Goal: Complete application form

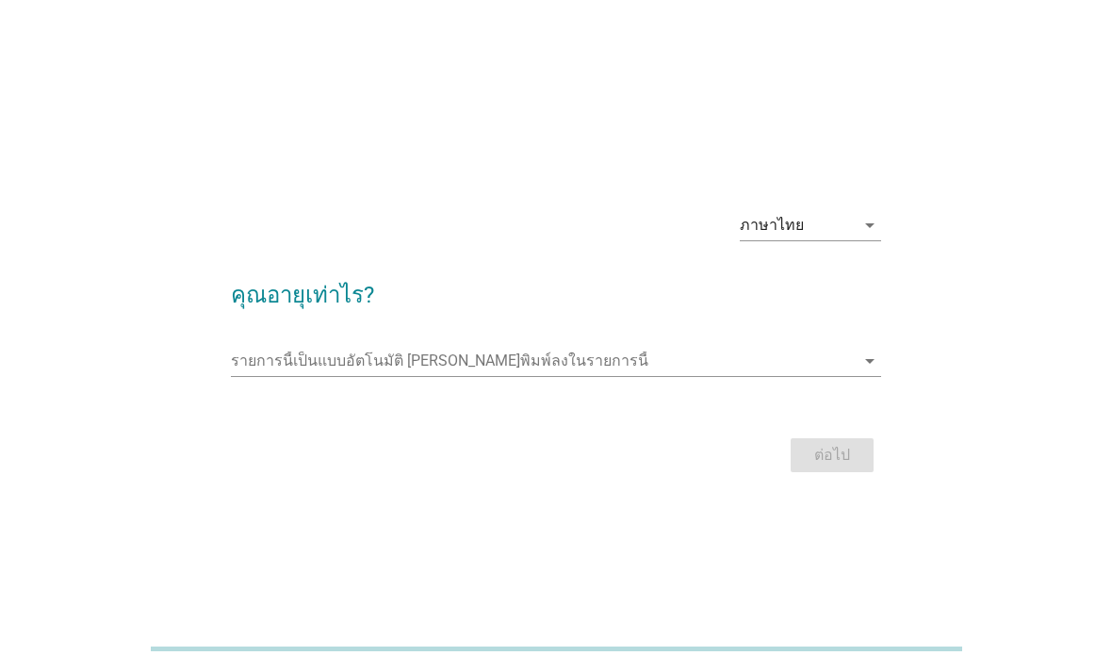
click at [802, 376] on input "รายการนี้เป็นแบบอัตโนมัติ คุณสามารถพิมพ์ลงในรายการนี้" at bounding box center [543, 361] width 625 height 30
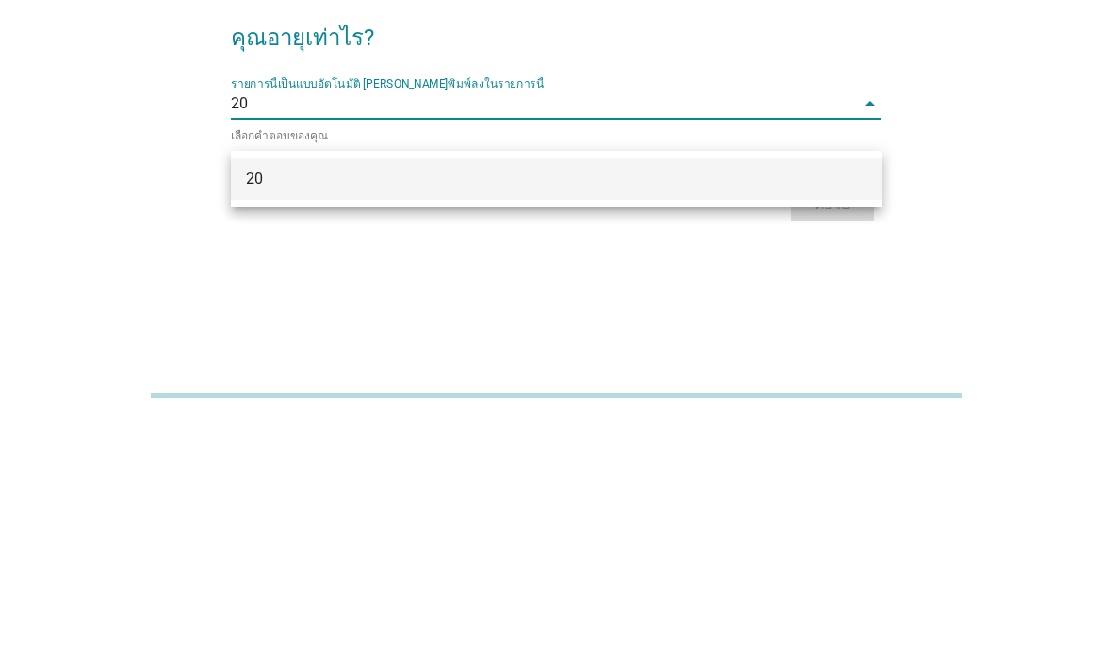
type input "2"
type input "25"
click at [1043, 176] on div "ภาษาไทย arrow_drop_down คุณอายุเท่าไร? รายการนี้เป็นแบบอัตโนมัติ [PERSON_NAME]พ…" at bounding box center [556, 336] width 1022 height 320
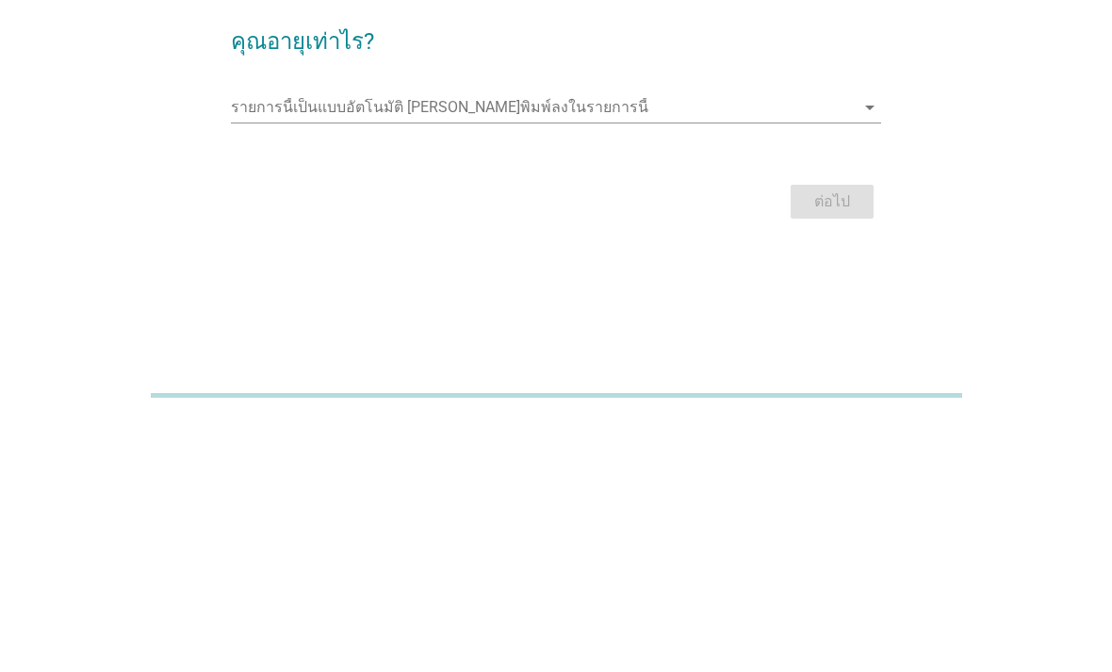
scroll to position [107, 0]
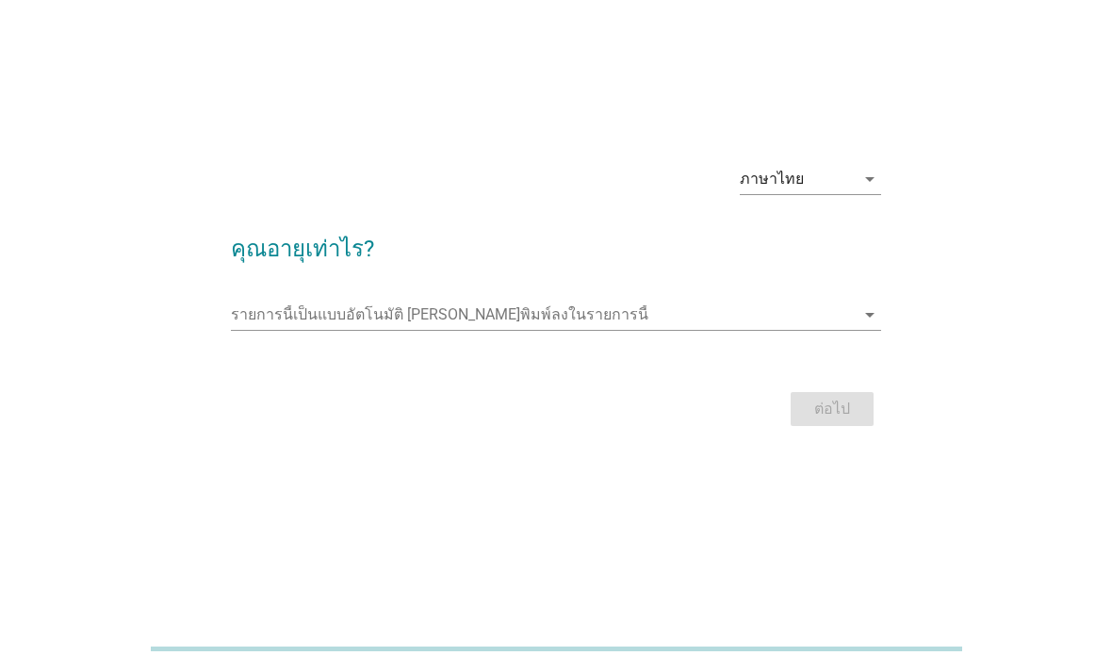
click at [774, 300] on input "รายการนี้เป็นแบบอัตโนมัติ คุณสามารถพิมพ์ลงในรายการนี้" at bounding box center [543, 315] width 625 height 30
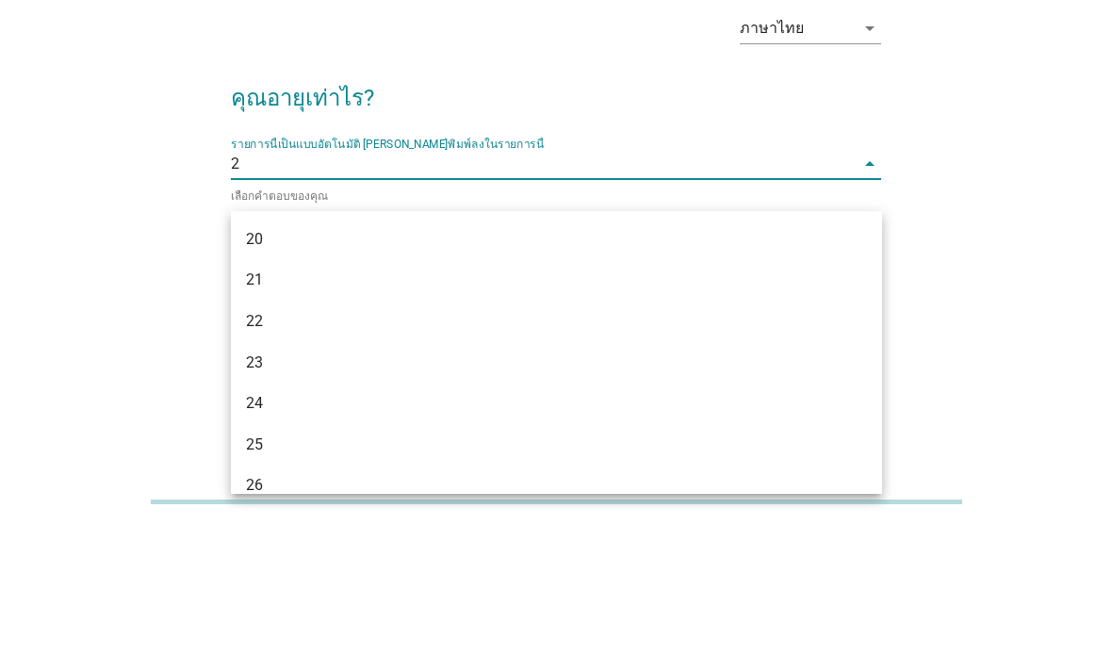
type input "25"
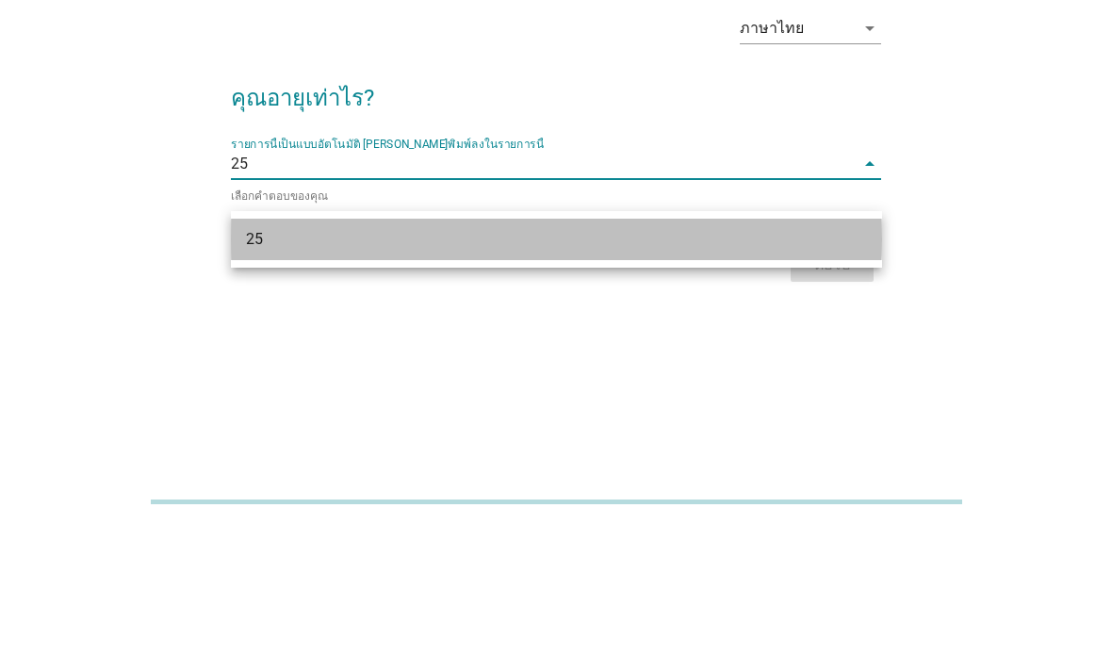
click at [272, 375] on div "25" at bounding box center [530, 386] width 569 height 23
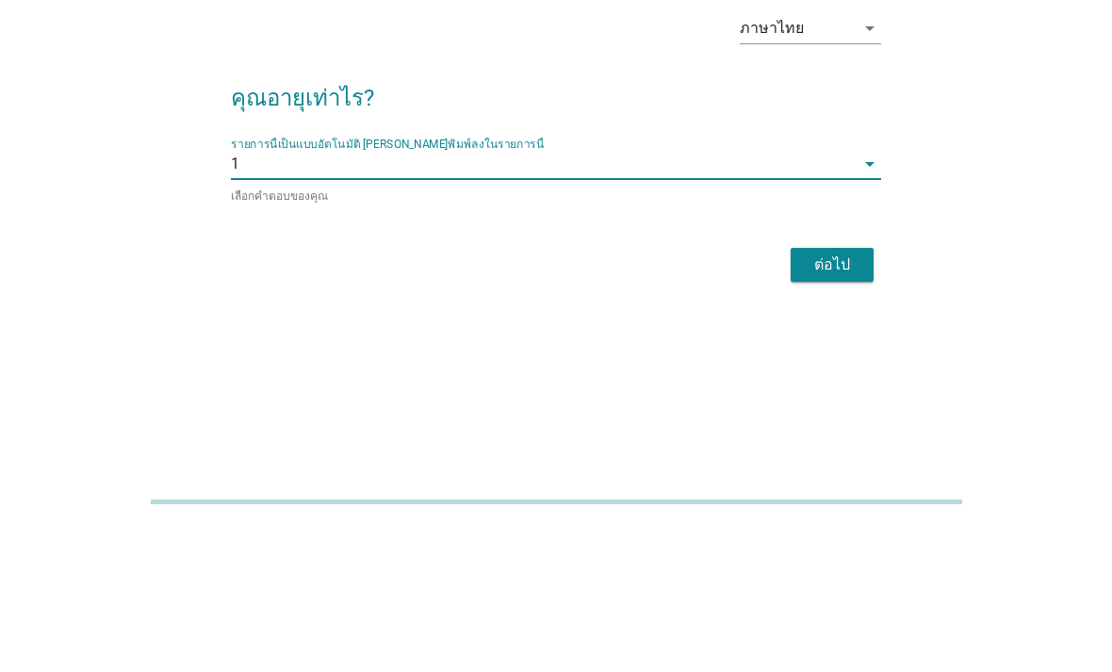
type input "18"
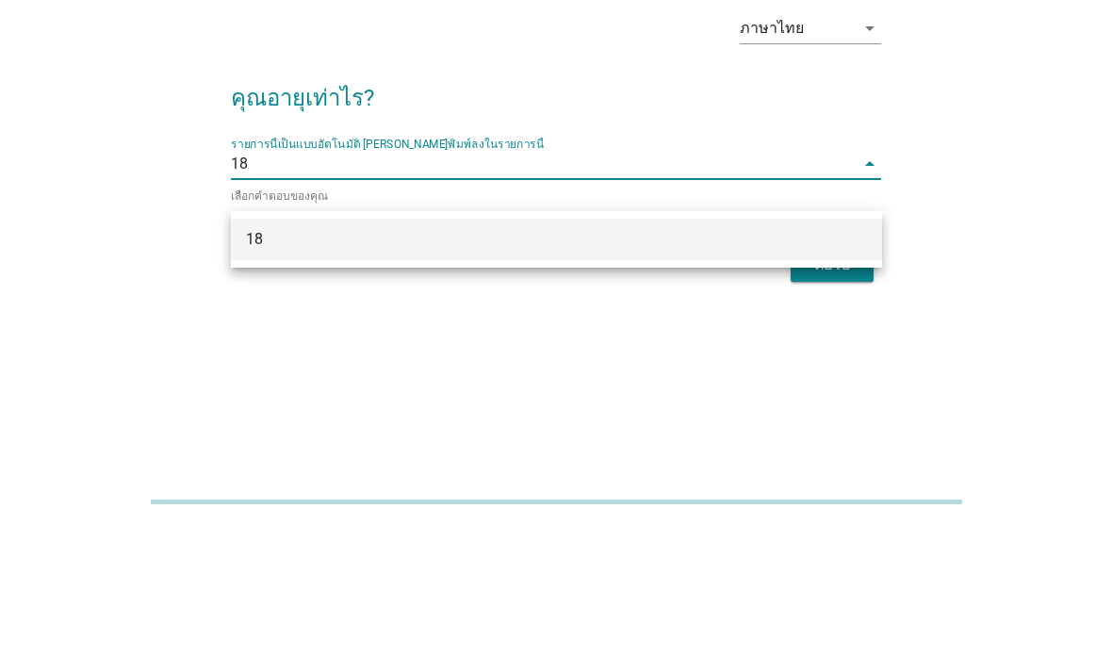
click at [245, 366] on div "18" at bounding box center [556, 386] width 651 height 41
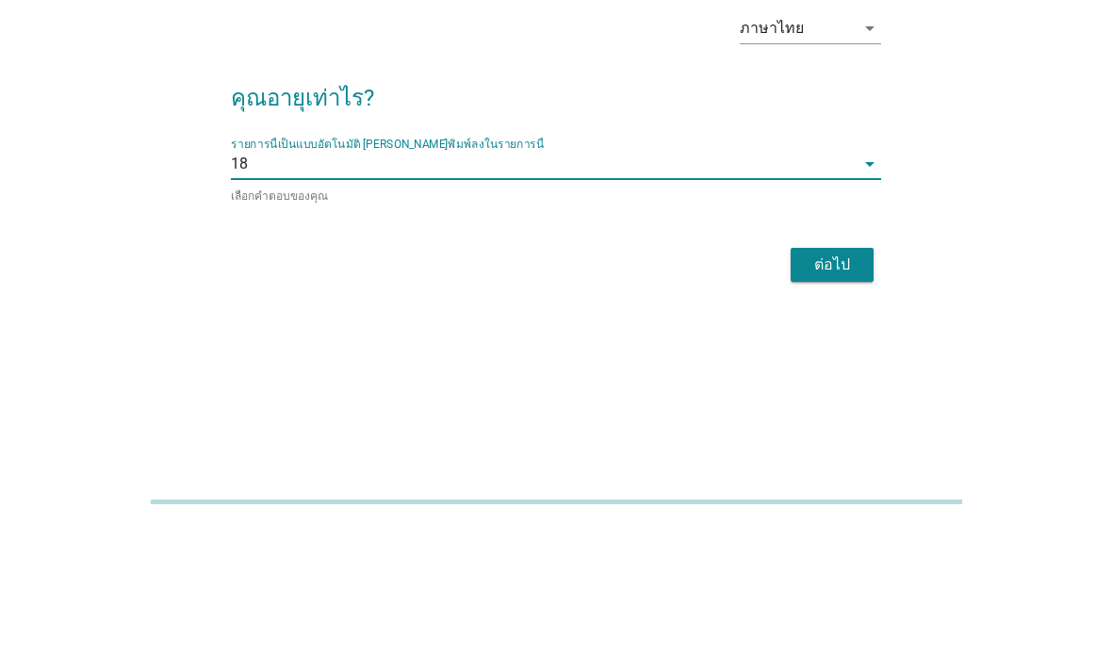
click at [846, 401] on div "ต่อไป" at bounding box center [832, 412] width 53 height 23
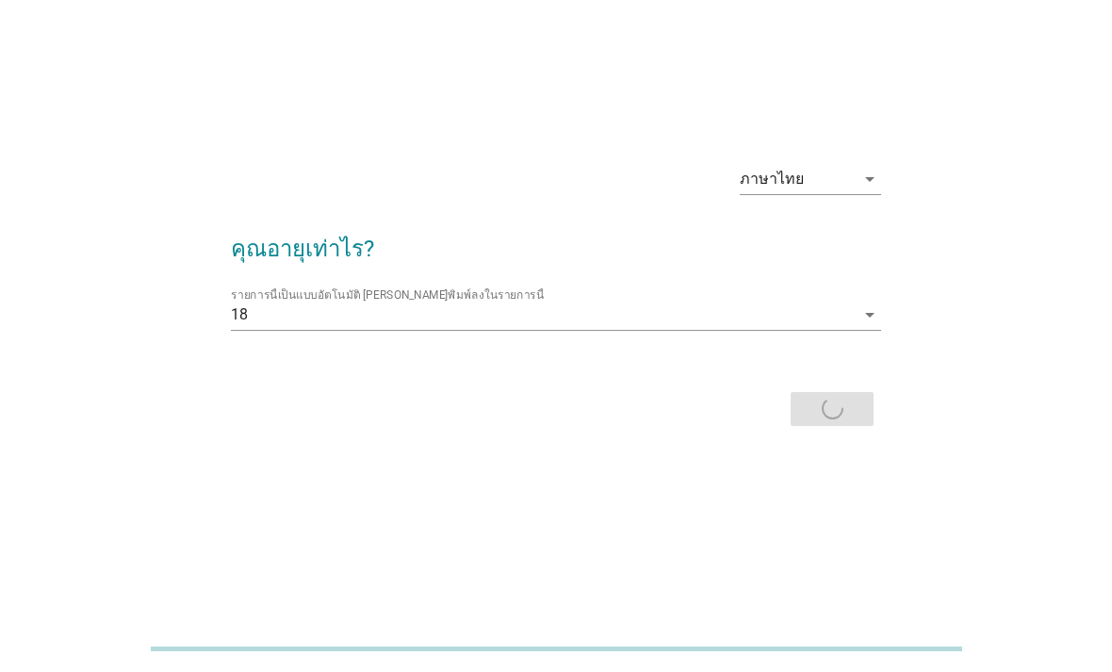
scroll to position [0, 0]
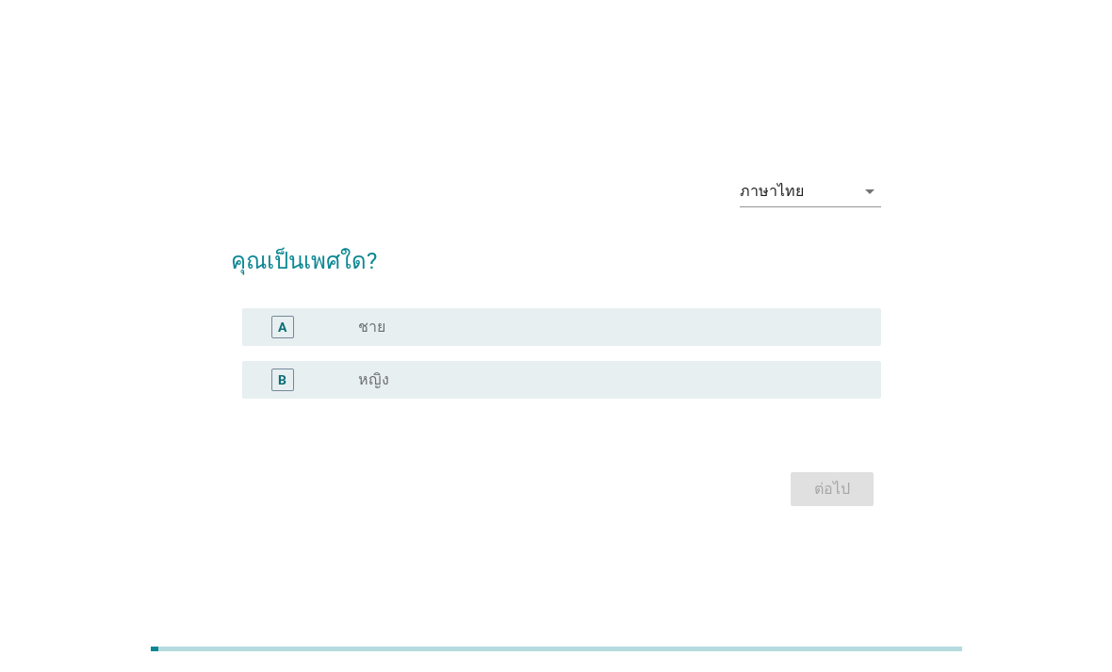
click at [698, 389] on div "radio_button_unchecked หญิง" at bounding box center [604, 379] width 493 height 19
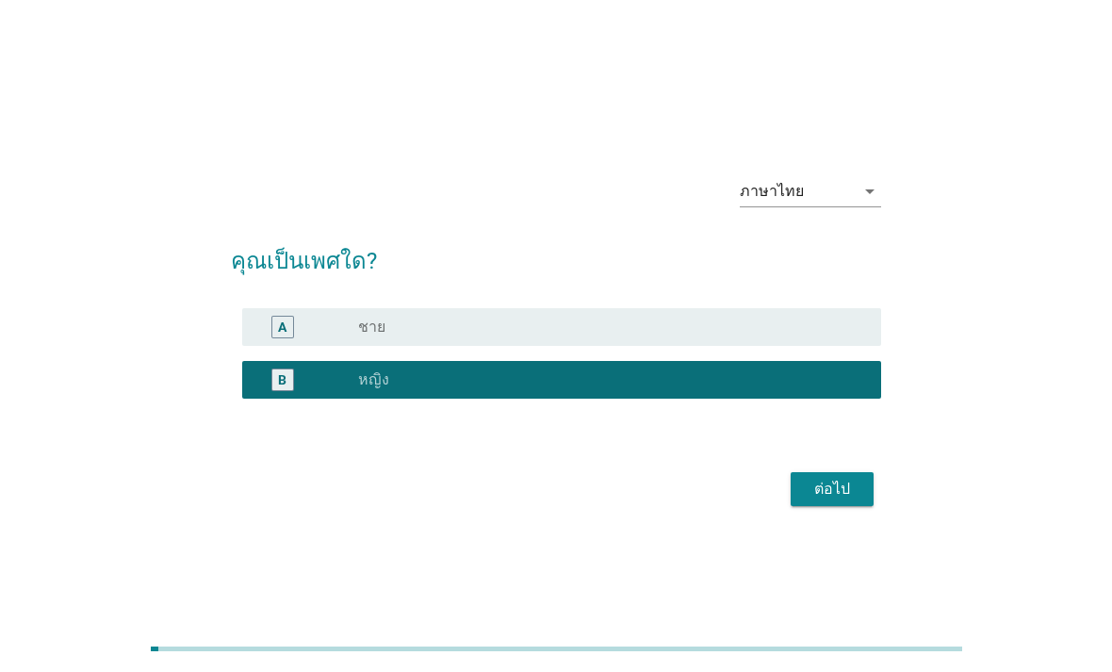
click at [843, 502] on button "ต่อไป" at bounding box center [832, 489] width 83 height 34
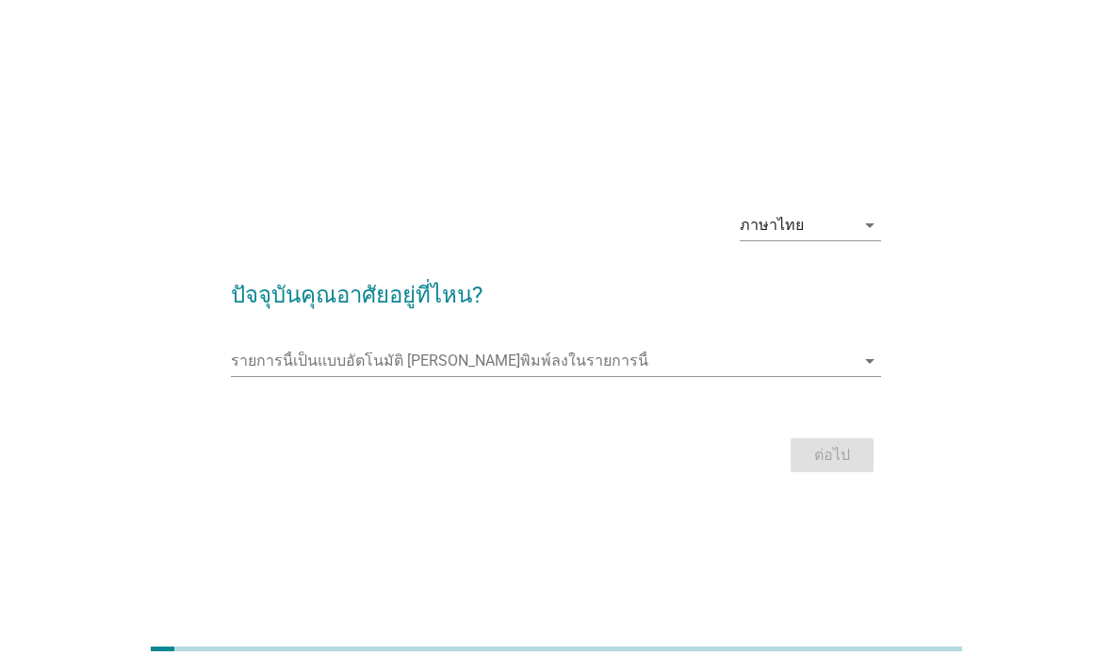
click at [908, 384] on div "ภาษาไทย arrow_drop_down ปัจจุบันคุณอาศัยอยู่ที่ไหน? รายการนี้เป็นแบบอัตโนมัติ […" at bounding box center [556, 336] width 1022 height 313
click at [878, 372] on icon "arrow_drop_down" at bounding box center [870, 361] width 23 height 23
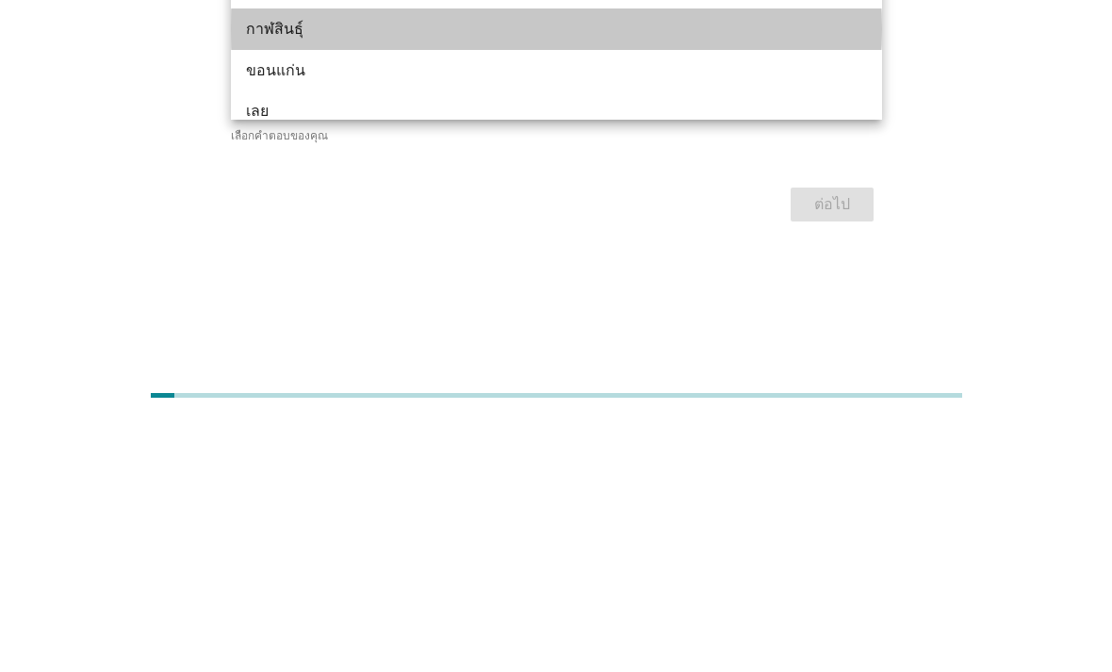
click at [259, 271] on div "กาฬสินธุ์" at bounding box center [530, 282] width 569 height 23
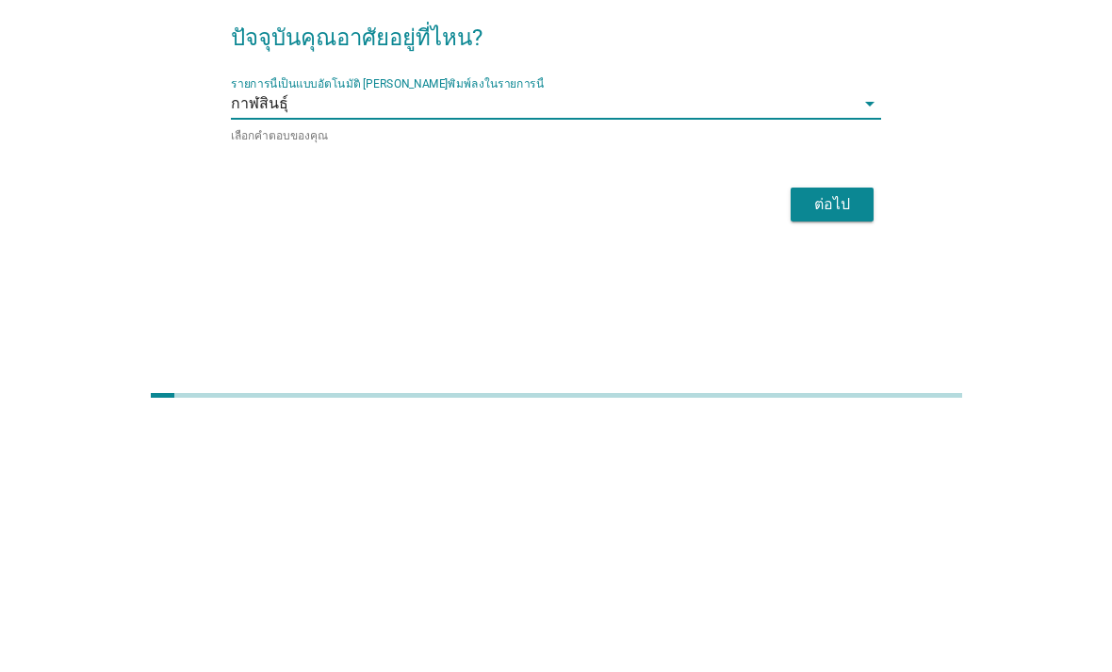
click at [848, 447] on div "ต่อไป" at bounding box center [832, 458] width 53 height 23
